Goal: Task Accomplishment & Management: Use online tool/utility

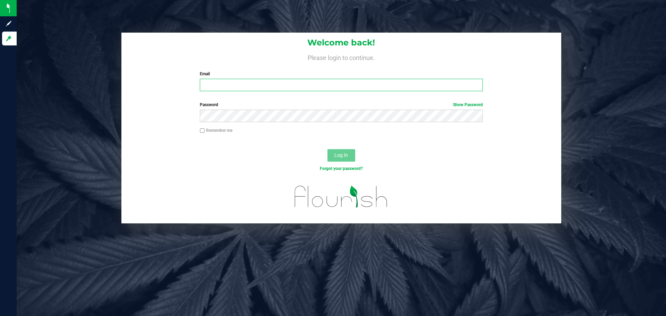
click at [255, 86] on input "Email" at bounding box center [341, 85] width 283 height 12
type input "[EMAIL_ADDRESS][DOMAIN_NAME]"
click at [327, 149] on button "Log In" at bounding box center [341, 155] width 28 height 12
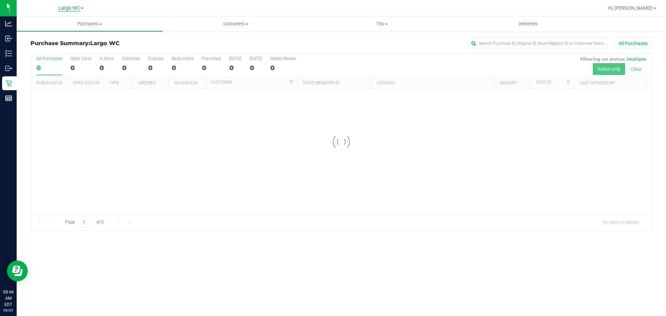
click at [61, 6] on span "Largo WC" at bounding box center [69, 8] width 22 height 6
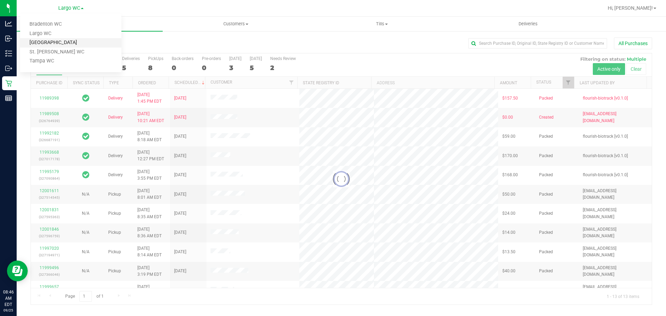
click at [60, 42] on link "[GEOGRAPHIC_DATA]" at bounding box center [70, 42] width 101 height 9
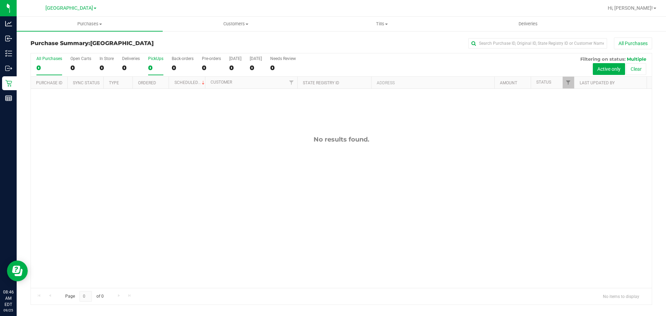
click at [157, 69] on div "0" at bounding box center [155, 68] width 15 height 8
click at [0, 0] on input "PickUps 0" at bounding box center [0, 0] width 0 height 0
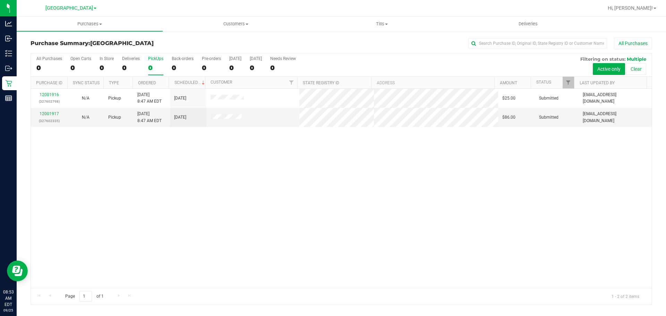
click at [151, 61] on label "PickUps 0" at bounding box center [155, 65] width 15 height 19
click at [0, 0] on input "PickUps 0" at bounding box center [0, 0] width 0 height 0
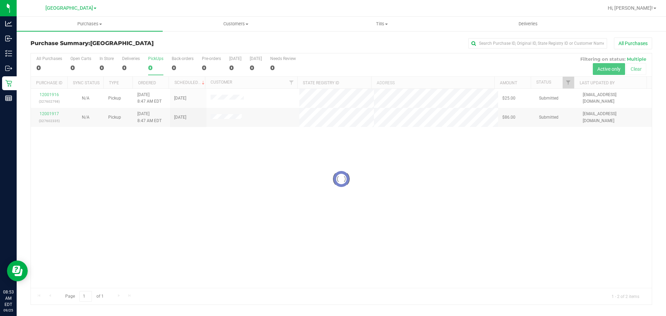
click at [163, 45] on h3 "Purchase Summary: South Tampa WC" at bounding box center [134, 43] width 207 height 6
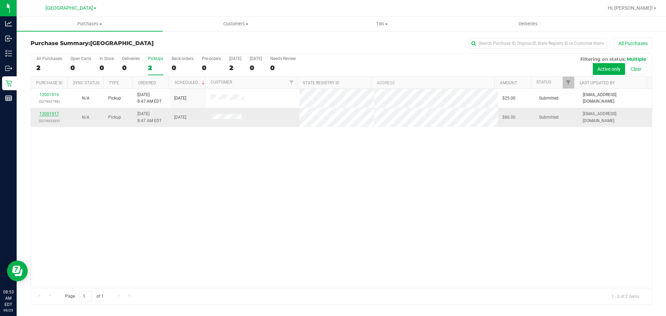
click at [54, 115] on link "12001917" at bounding box center [49, 113] width 19 height 5
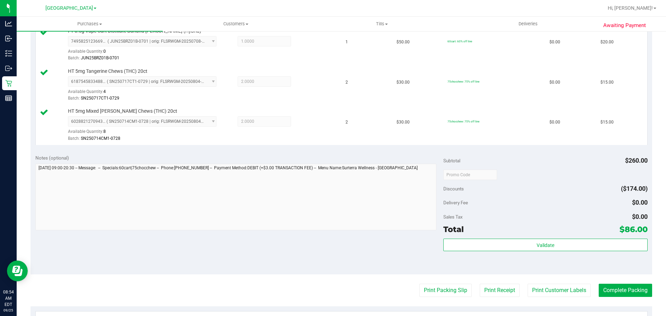
scroll to position [243, 0]
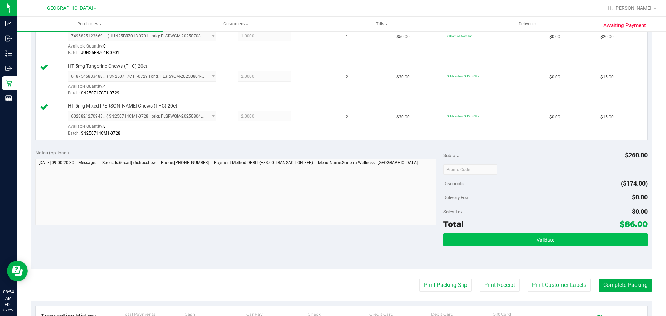
click at [481, 243] on div "Validate" at bounding box center [545, 248] width 204 height 31
click at [482, 238] on button "Validate" at bounding box center [545, 239] width 204 height 12
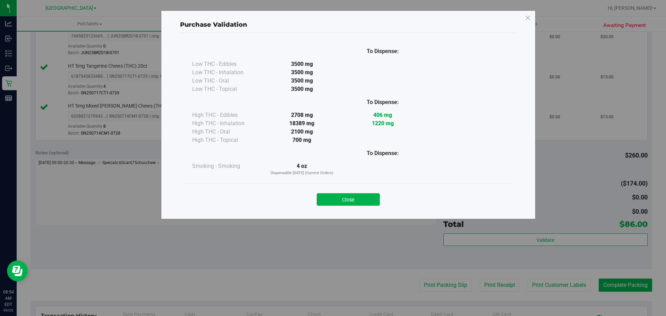
click at [345, 192] on div "Close" at bounding box center [348, 197] width 316 height 17
click at [347, 198] on button "Close" at bounding box center [348, 199] width 63 height 12
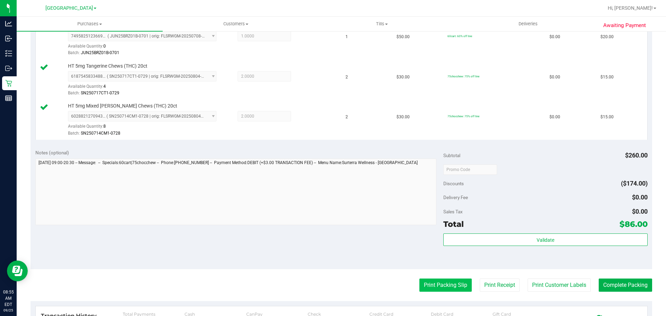
click at [447, 290] on button "Print Packing Slip" at bounding box center [445, 285] width 52 height 13
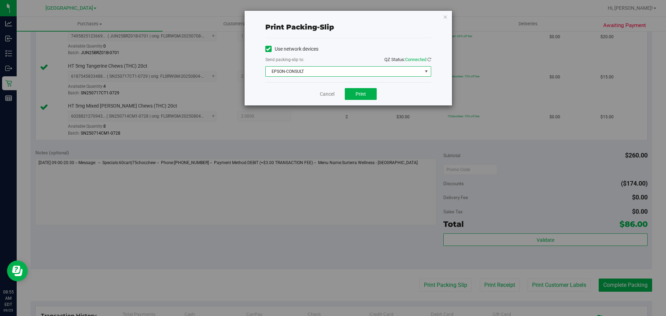
click at [339, 74] on span "EPSON-CONSULT" at bounding box center [344, 72] width 156 height 10
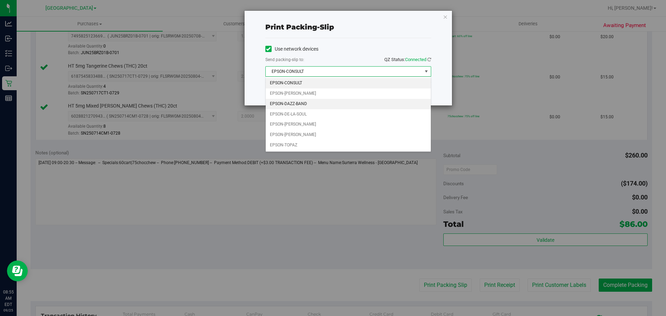
click at [315, 102] on li "EPSON-DAZZ-BAND" at bounding box center [348, 104] width 165 height 10
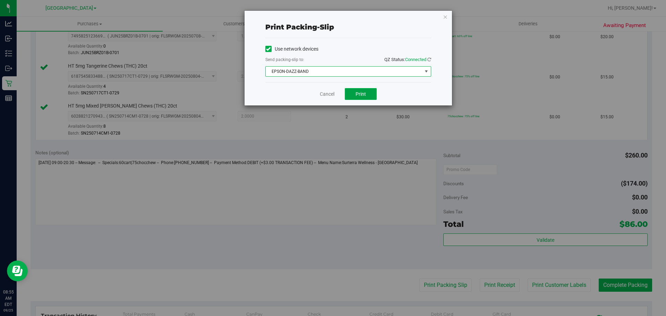
click at [361, 93] on span "Print" at bounding box center [361, 94] width 10 height 6
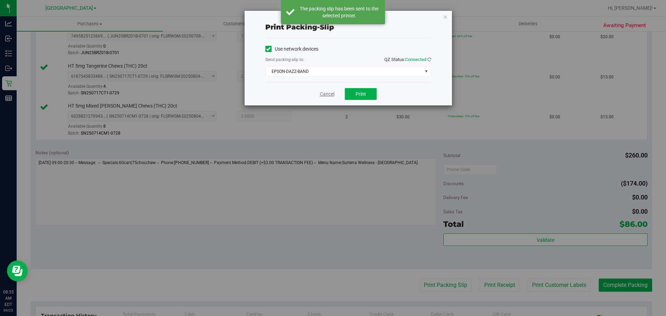
click at [328, 95] on link "Cancel" at bounding box center [327, 94] width 15 height 7
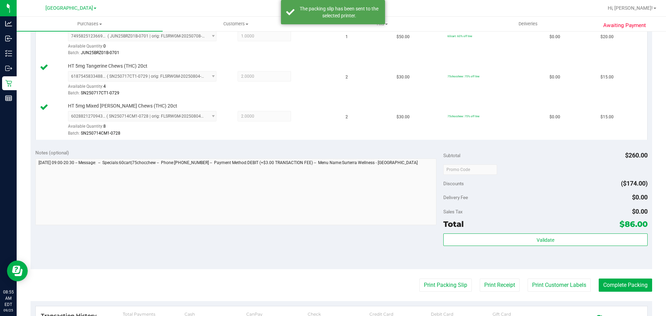
click at [512, 231] on div "Subtotal $260.00 Discounts ($174.00) Delivery Fee $0.00 Sales Tax $0.00 Total $…" at bounding box center [545, 207] width 204 height 116
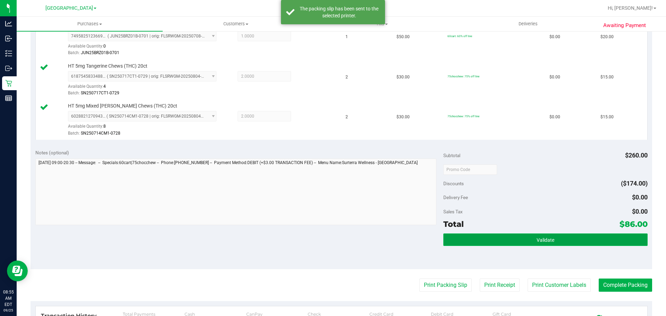
drag, startPoint x: 511, startPoint y: 237, endPoint x: 479, endPoint y: 236, distance: 31.6
click at [511, 237] on button "Validate" at bounding box center [545, 239] width 204 height 12
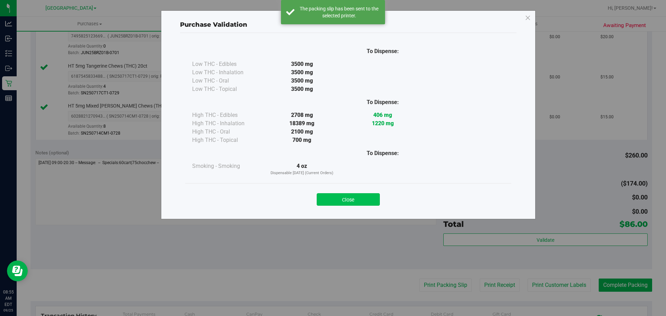
click at [346, 197] on button "Close" at bounding box center [348, 199] width 63 height 12
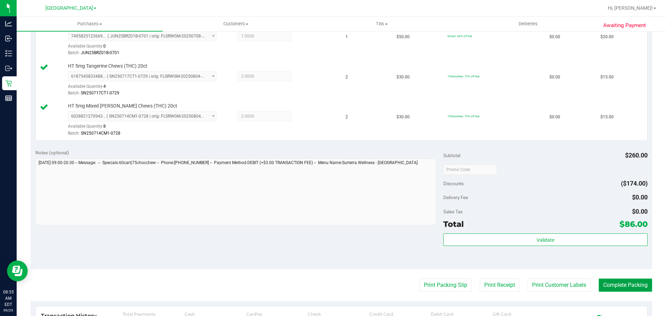
click at [608, 283] on button "Complete Packing" at bounding box center [625, 285] width 53 height 13
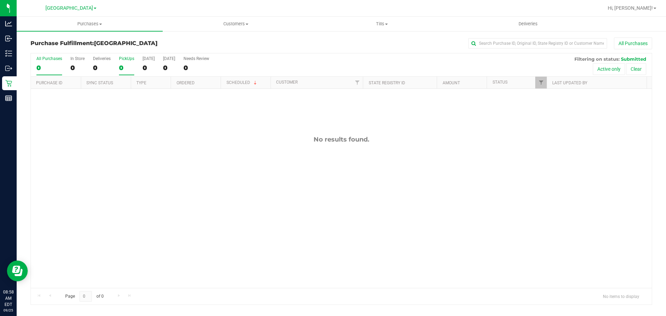
click at [125, 67] on div "0" at bounding box center [126, 68] width 15 height 8
click at [0, 0] on input "PickUps 0" at bounding box center [0, 0] width 0 height 0
click at [153, 46] on h3 "Purchase Fulfillment: South Tampa WC" at bounding box center [134, 43] width 207 height 6
click at [119, 62] on label "PickUps 0" at bounding box center [126, 65] width 15 height 19
click at [0, 0] on input "PickUps 0" at bounding box center [0, 0] width 0 height 0
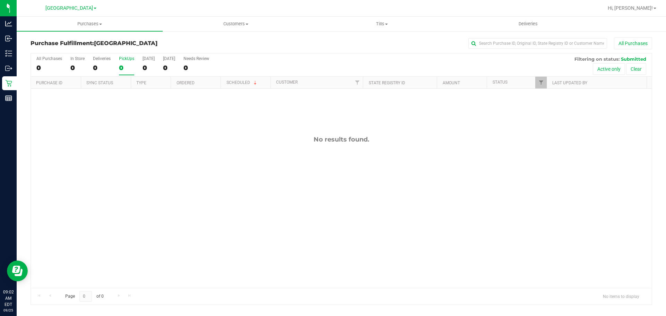
click at [168, 40] on div "Purchase Fulfillment: South Tampa WC All Purchases" at bounding box center [342, 44] width 622 height 15
click at [118, 65] on div "All Purchases 0 In Store 0 Deliveries 0 PickUps 0 Today 0 Tomorrow 0 Needs Revi…" at bounding box center [341, 64] width 621 height 23
click at [128, 65] on div "0" at bounding box center [126, 68] width 15 height 8
click at [0, 0] on input "PickUps 0" at bounding box center [0, 0] width 0 height 0
click at [185, 44] on h3 "Purchase Fulfillment: South Tampa WC" at bounding box center [134, 43] width 207 height 6
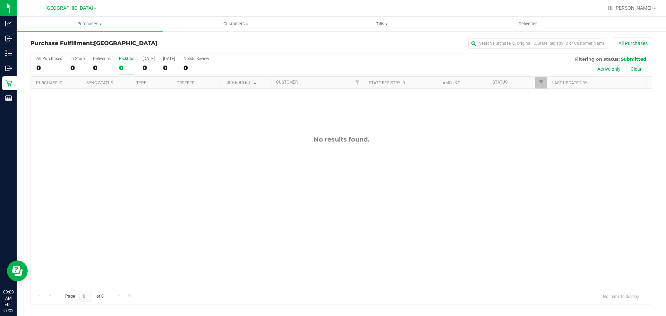
click at [125, 60] on div "PickUps" at bounding box center [126, 58] width 15 height 5
click at [0, 0] on input "PickUps 0" at bounding box center [0, 0] width 0 height 0
click at [133, 68] on div "0" at bounding box center [126, 68] width 15 height 8
click at [0, 0] on input "PickUps 0" at bounding box center [0, 0] width 0 height 0
click at [179, 33] on div "Purchase Fulfillment: South Tampa WC All Purchases All Purchases 0 In Store 0 D…" at bounding box center [341, 171] width 649 height 281
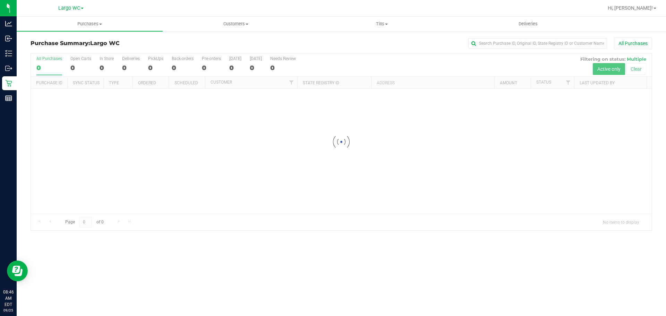
click at [83, 9] on span at bounding box center [82, 8] width 3 height 1
click at [63, 43] on link "[GEOGRAPHIC_DATA]" at bounding box center [70, 42] width 101 height 9
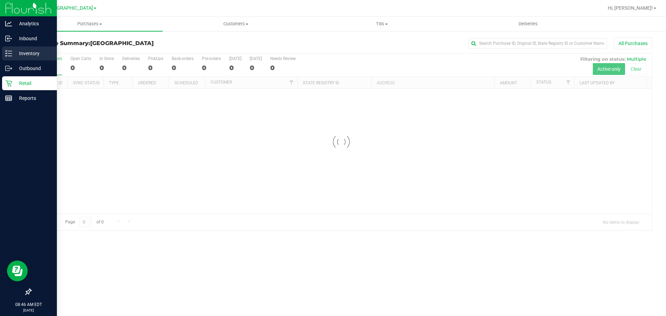
click at [9, 51] on line at bounding box center [10, 51] width 4 height 0
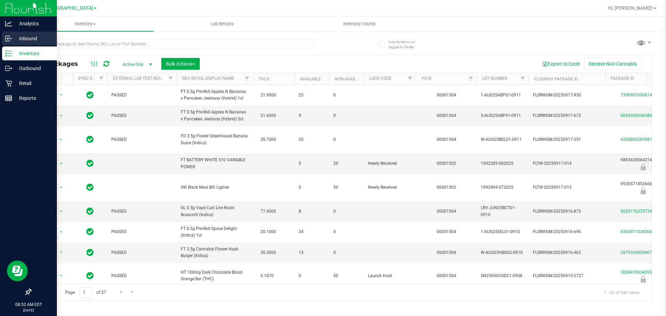
click at [30, 34] on div "Inbound" at bounding box center [29, 39] width 55 height 14
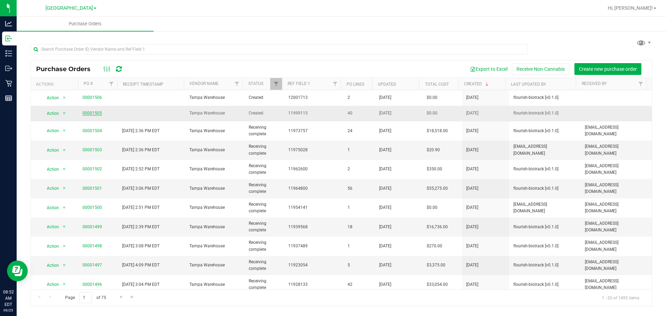
click at [89, 112] on link "00001505" at bounding box center [92, 113] width 19 height 5
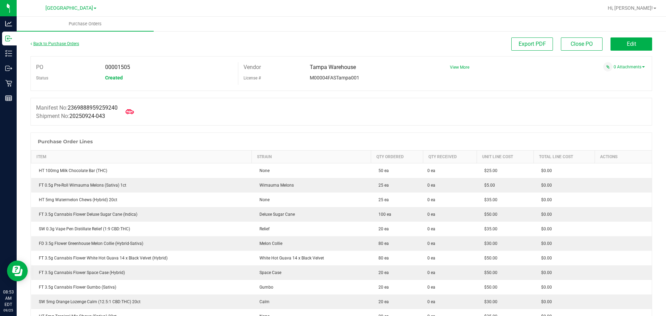
click at [67, 44] on link "Back to Purchase Orders" at bounding box center [55, 43] width 49 height 5
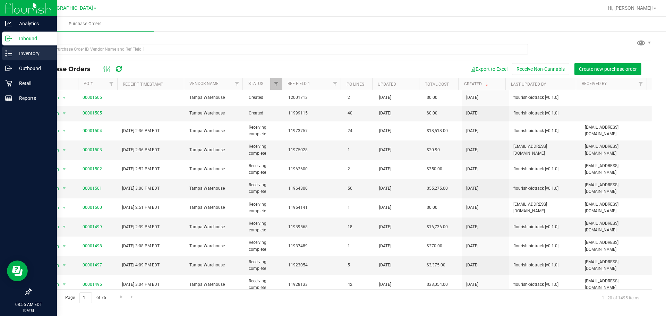
click at [13, 55] on div "Inventory" at bounding box center [29, 53] width 55 height 14
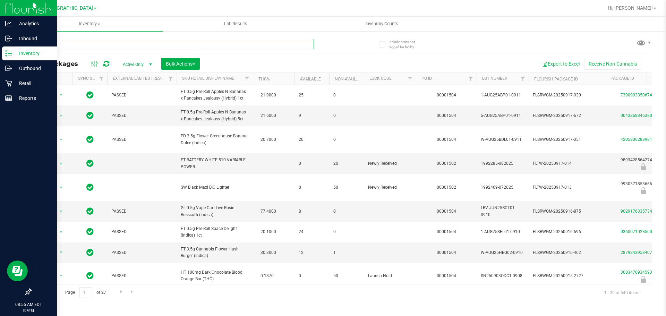
click at [103, 45] on input "text" at bounding box center [172, 44] width 283 height 10
type input "4696528374229216"
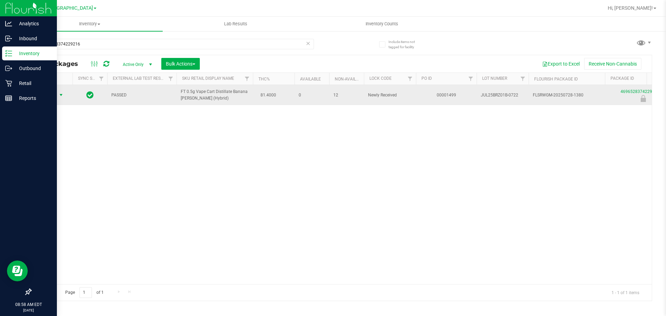
click at [48, 92] on span "Action" at bounding box center [47, 95] width 19 height 10
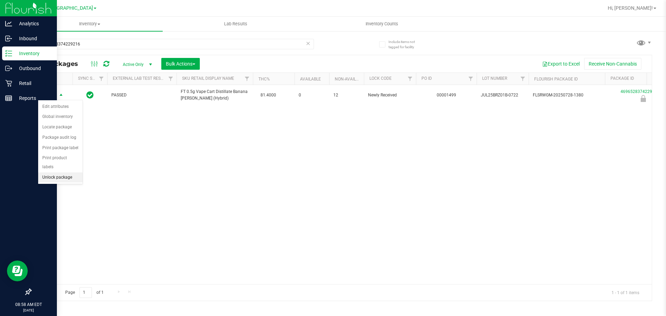
click at [55, 172] on li "Unlock package" at bounding box center [60, 177] width 44 height 10
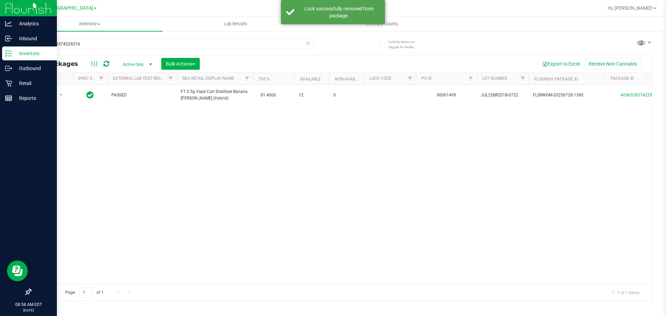
click at [307, 45] on icon at bounding box center [308, 43] width 5 height 8
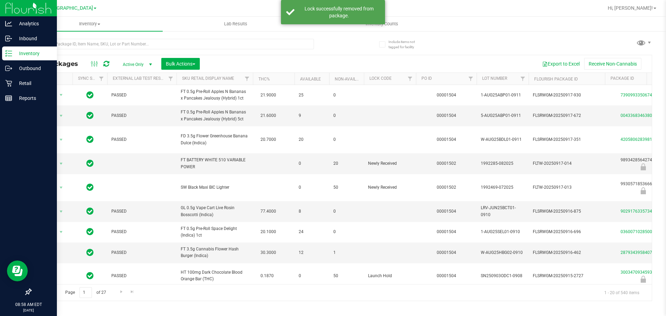
type input "[DATE]"
